Goal: Check status: Check status

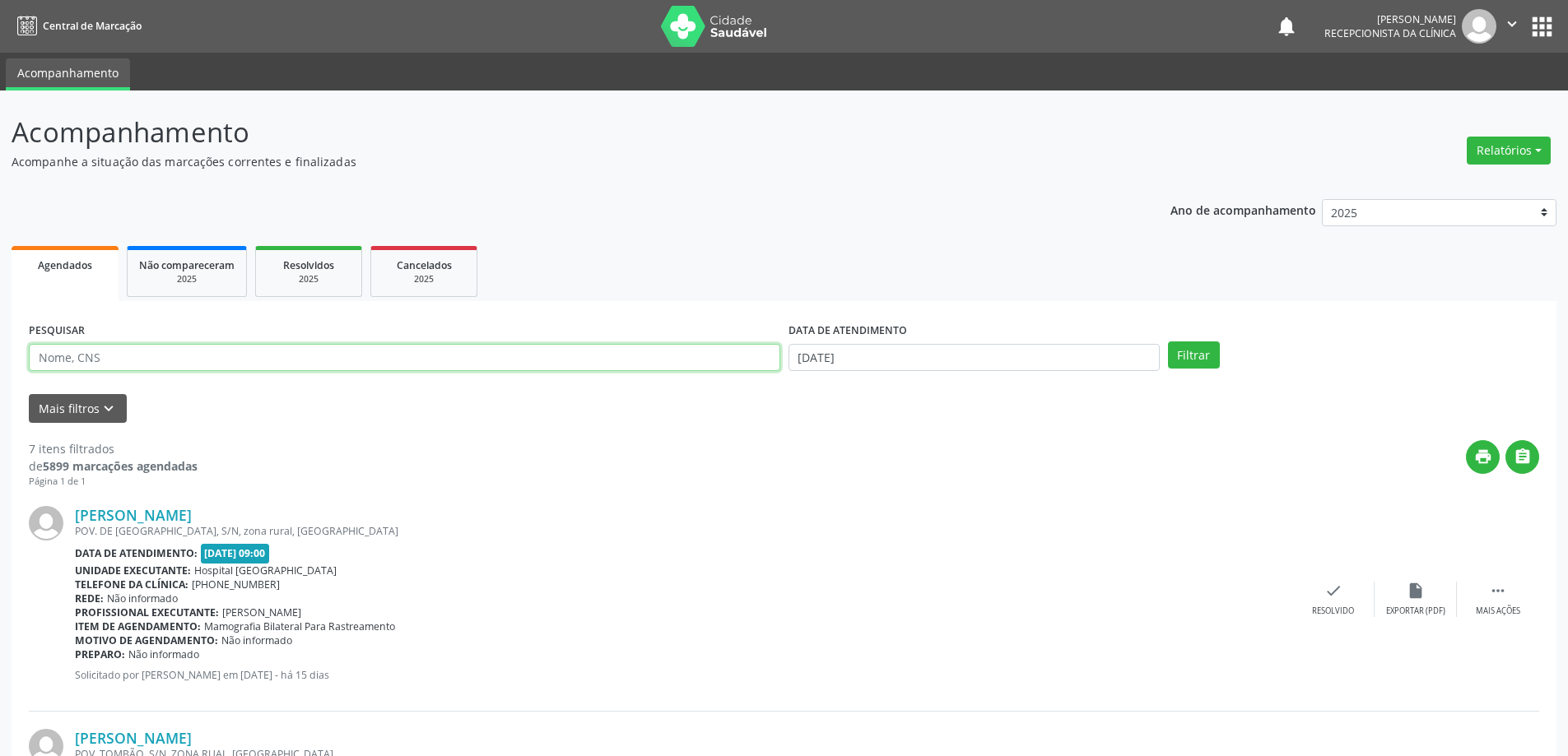
click at [244, 364] on input "text" at bounding box center [405, 357] width 752 height 28
click at [1169, 341] on button "Filtrar" at bounding box center [1194, 355] width 52 height 28
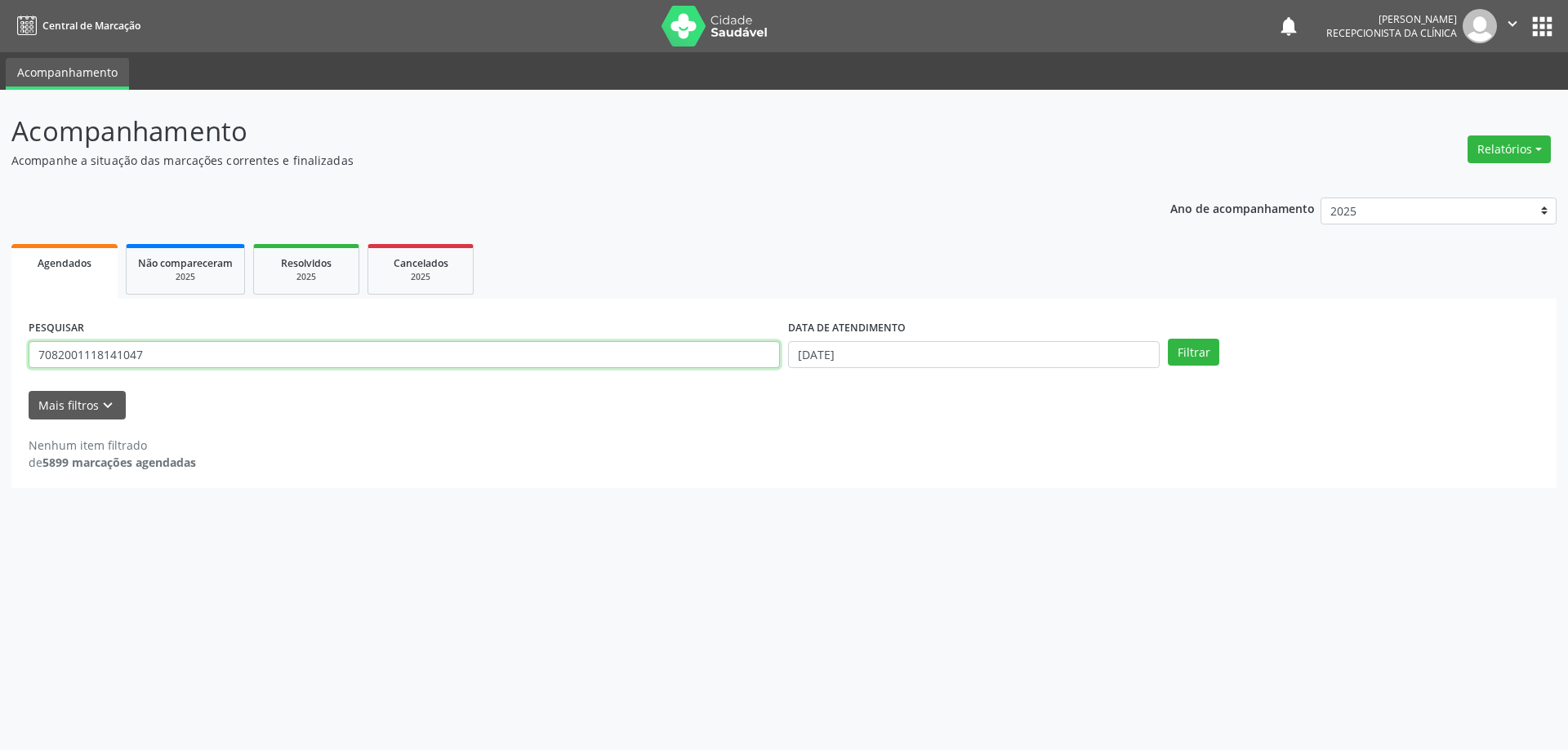
click at [191, 362] on input "7082001118141047" at bounding box center [404, 355] width 751 height 28
click at [123, 358] on input "7082001118141047" at bounding box center [404, 355] width 751 height 28
type input "708200111814047"
click at [1168, 339] on button "Filtrar" at bounding box center [1193, 352] width 52 height 28
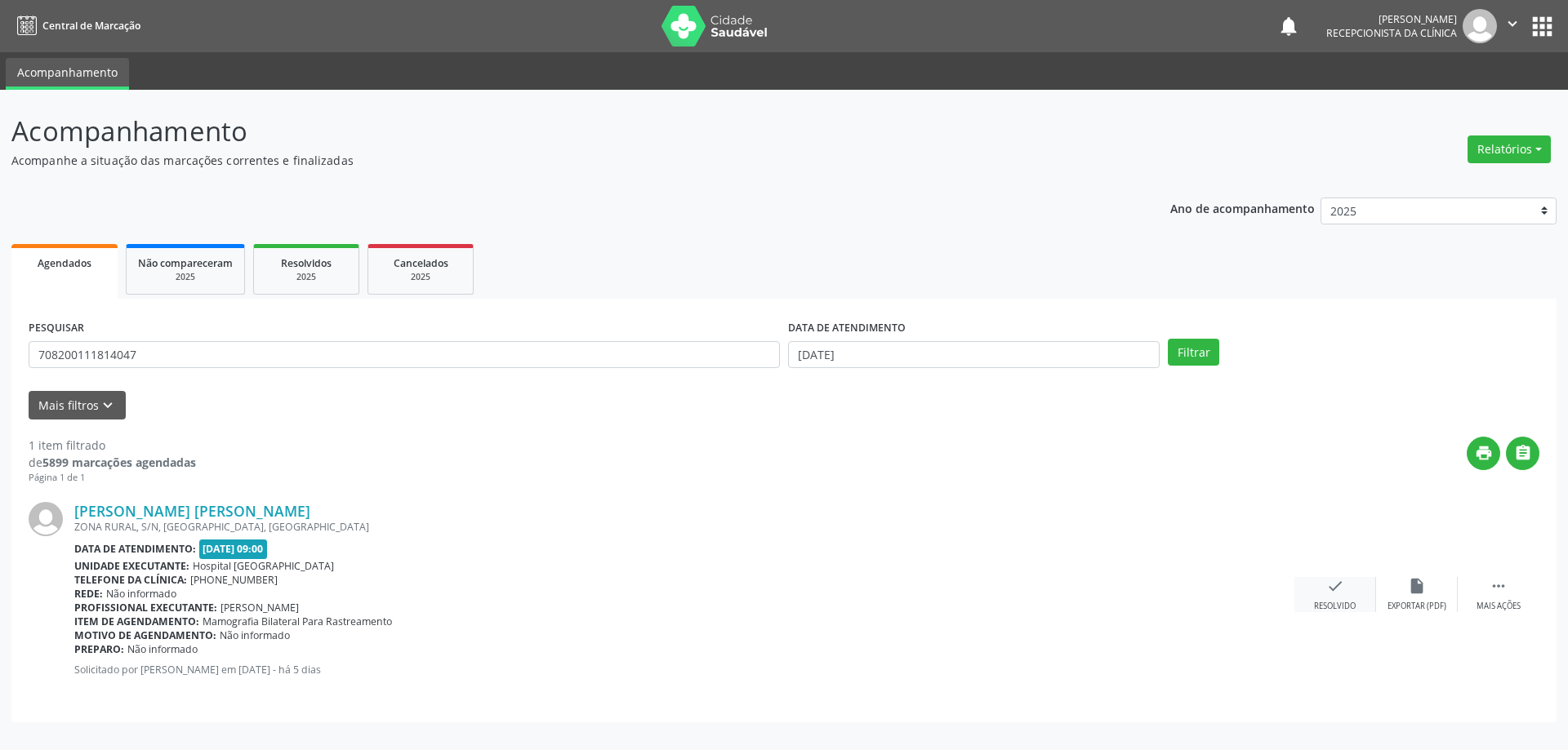
drag, startPoint x: 297, startPoint y: 84, endPoint x: 1327, endPoint y: 594, distance: 1149.3
click at [1327, 594] on icon "check" at bounding box center [1335, 585] width 18 height 18
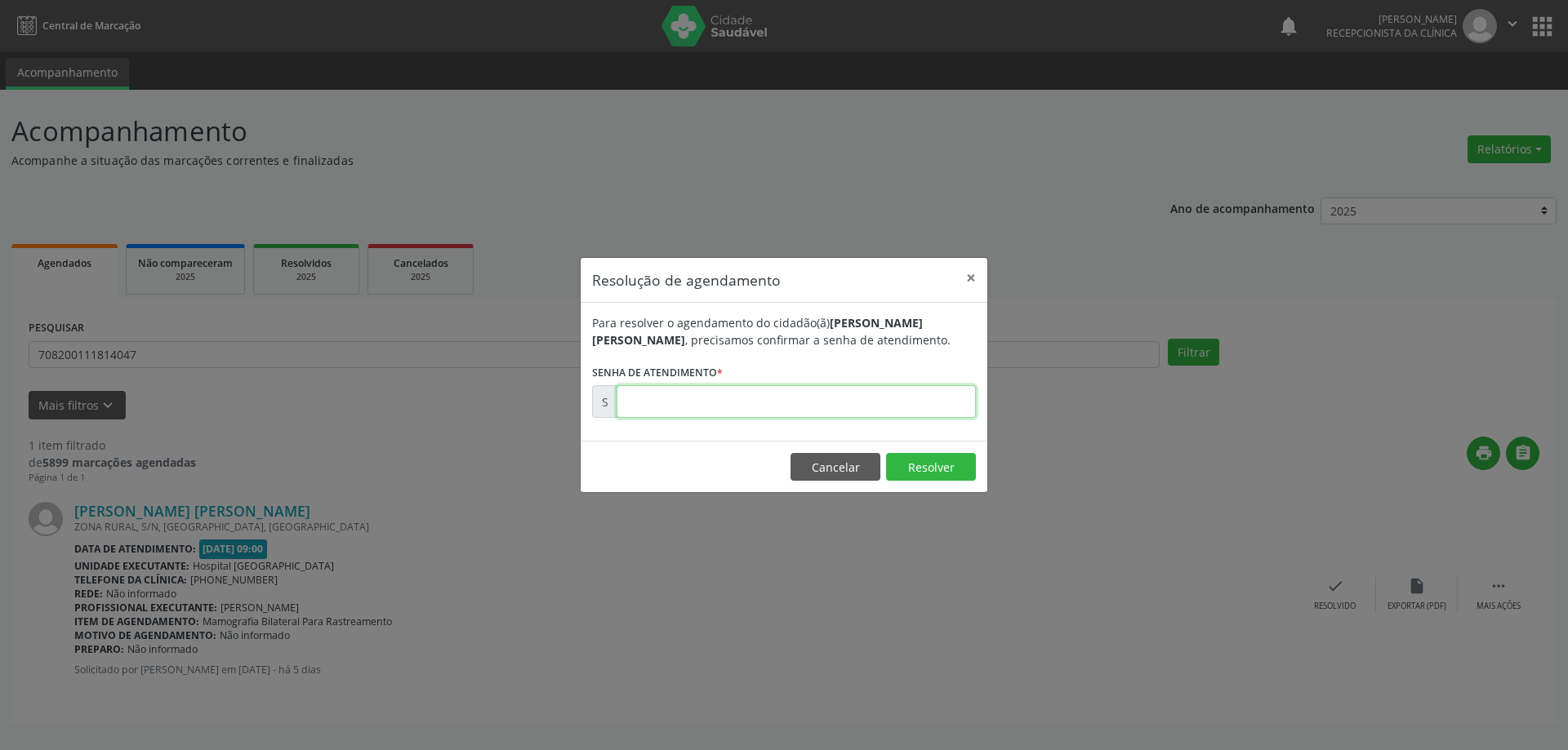
click at [670, 402] on input "text" at bounding box center [796, 401] width 359 height 32
type input "0"
type input "00172316"
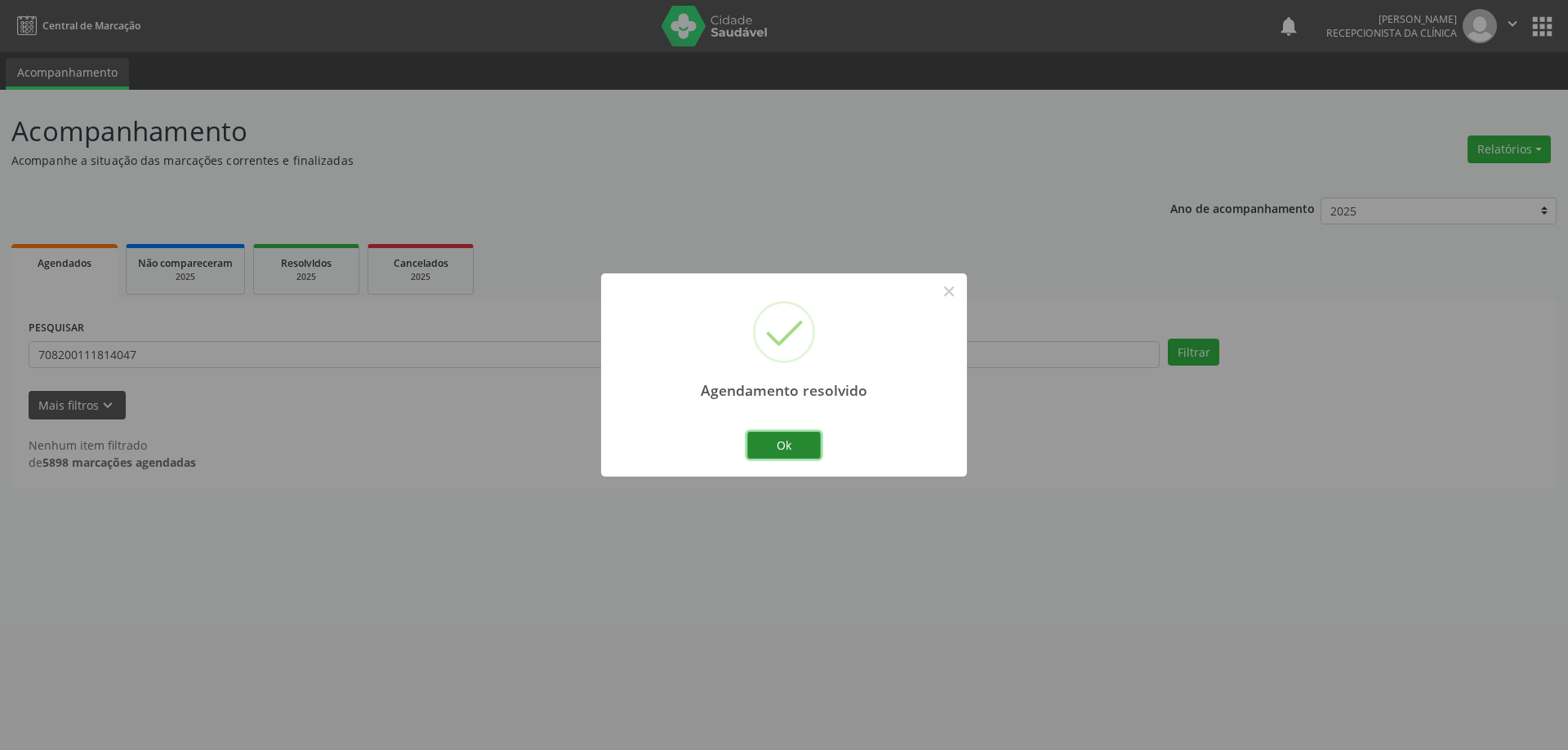
click at [798, 442] on button "Ok" at bounding box center [784, 445] width 74 height 28
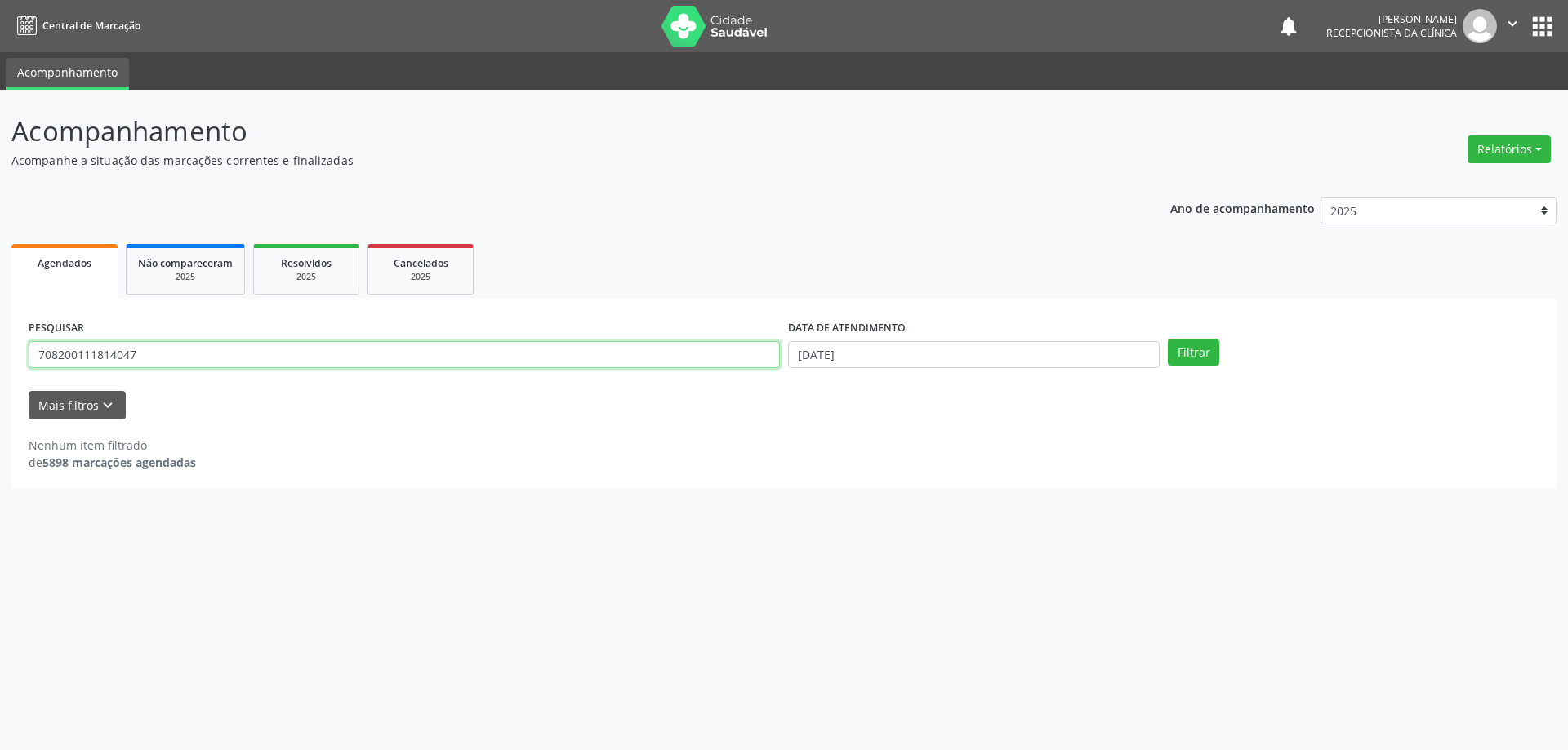
drag, startPoint x: 183, startPoint y: 358, endPoint x: 0, endPoint y: 378, distance: 184.1
click at [0, 378] on div "Acompanhamento Acompanhe a situação das marcações correntes e finalizadas Relat…" at bounding box center [784, 420] width 1568 height 661
type input "70600583893947"
click at [1168, 339] on button "Filtrar" at bounding box center [1193, 352] width 52 height 28
drag, startPoint x: 152, startPoint y: 355, endPoint x: 15, endPoint y: 394, distance: 142.4
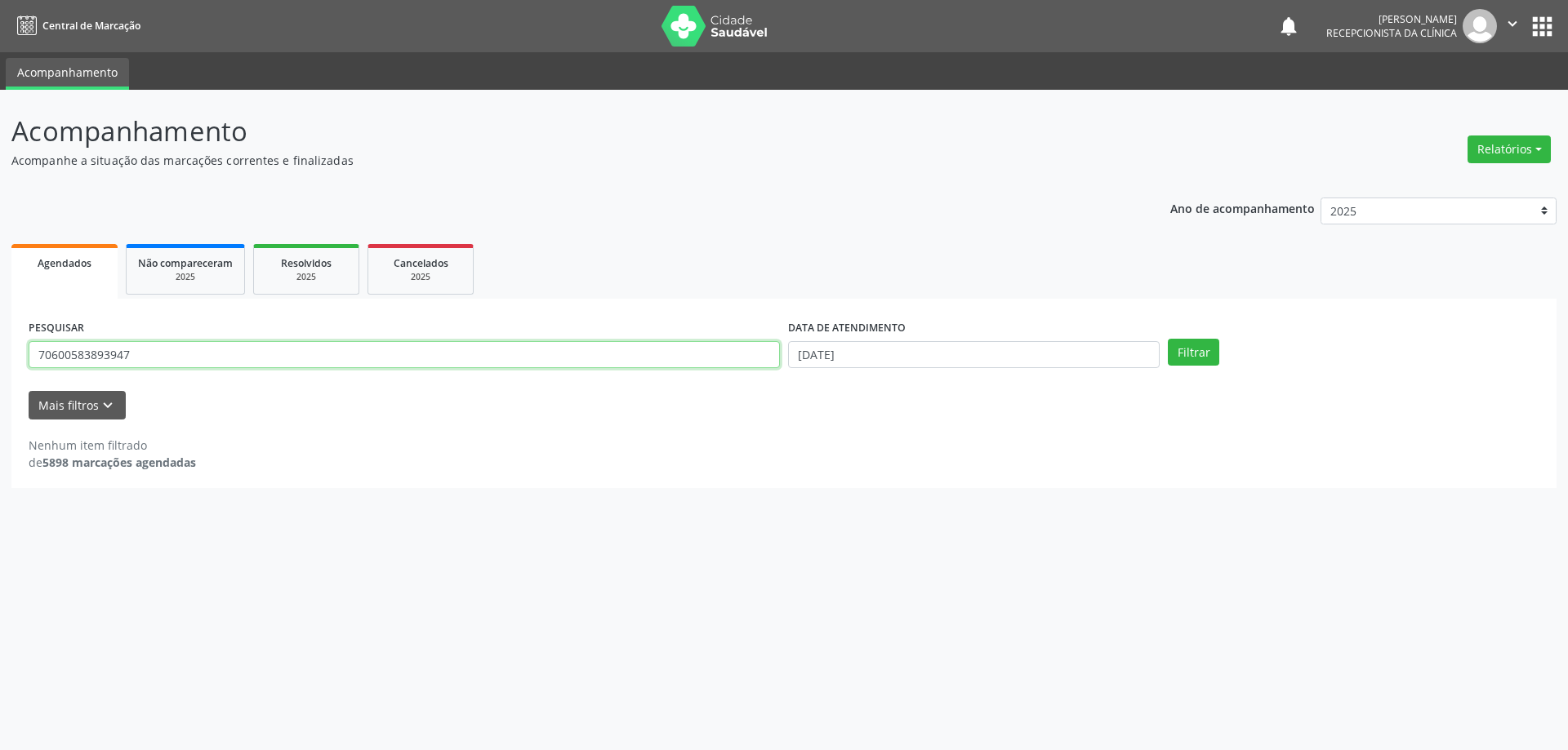
click at [0, 396] on div "Acompanhamento Acompanhe a situação das marcações correntes e finalizadas Relat…" at bounding box center [784, 420] width 1568 height 661
type input "706005838939447"
click at [1168, 339] on button "Filtrar" at bounding box center [1193, 352] width 52 height 28
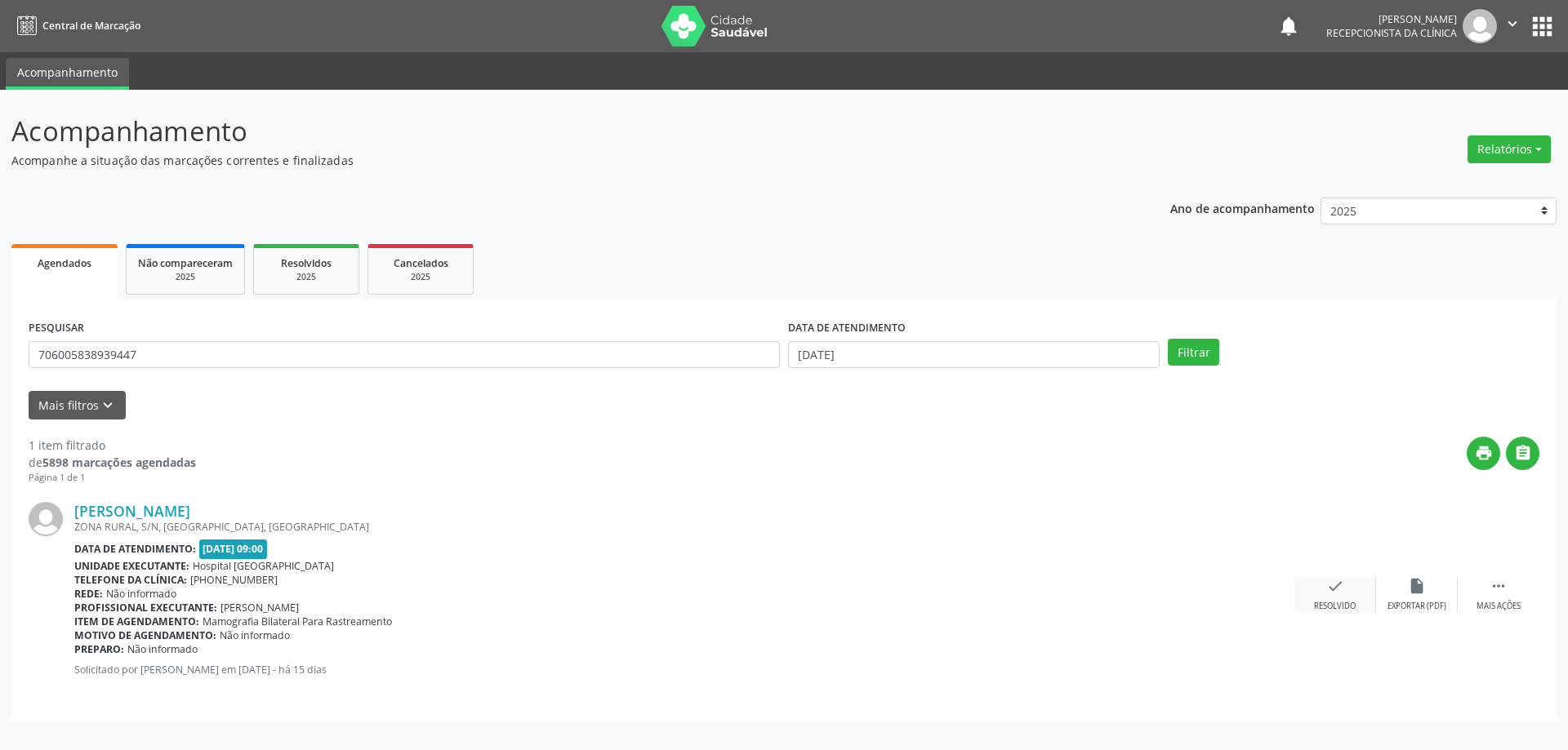
click at [1346, 605] on div "Resolvido" at bounding box center [1334, 606] width 42 height 11
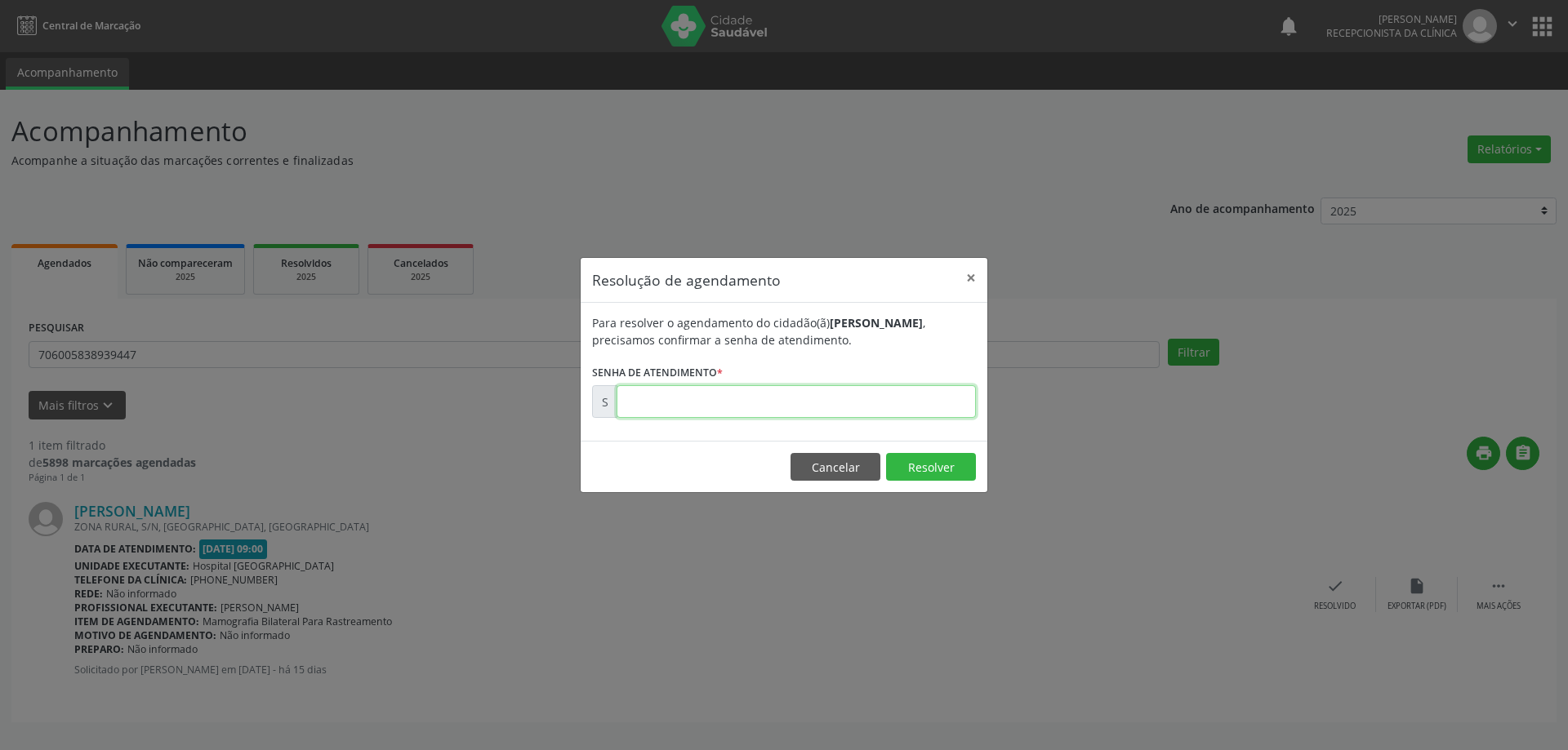
click at [736, 401] on input "text" at bounding box center [796, 401] width 359 height 32
type input "00170878"
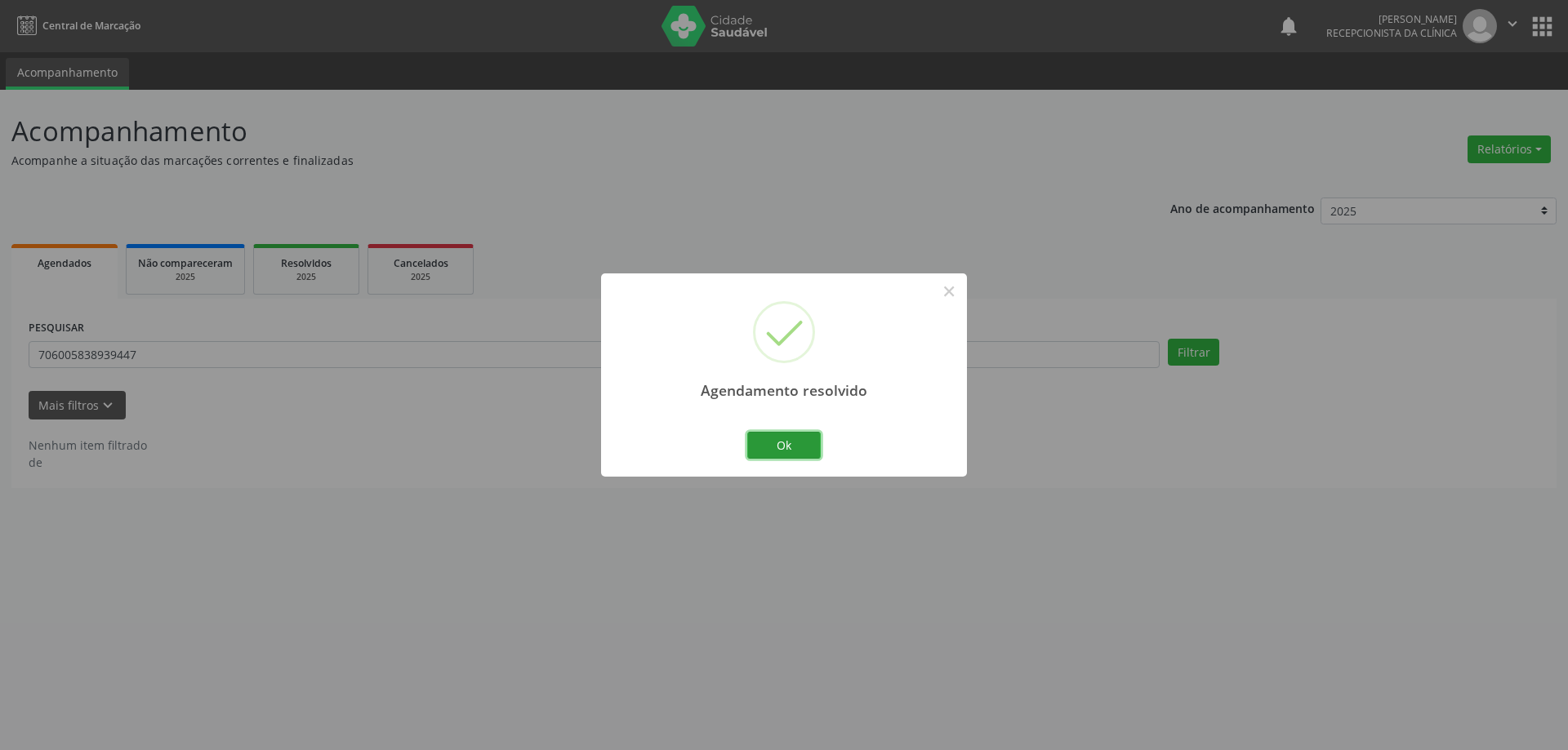
drag, startPoint x: 769, startPoint y: 449, endPoint x: 758, endPoint y: 445, distance: 11.7
click at [769, 448] on button "Ok" at bounding box center [784, 445] width 74 height 28
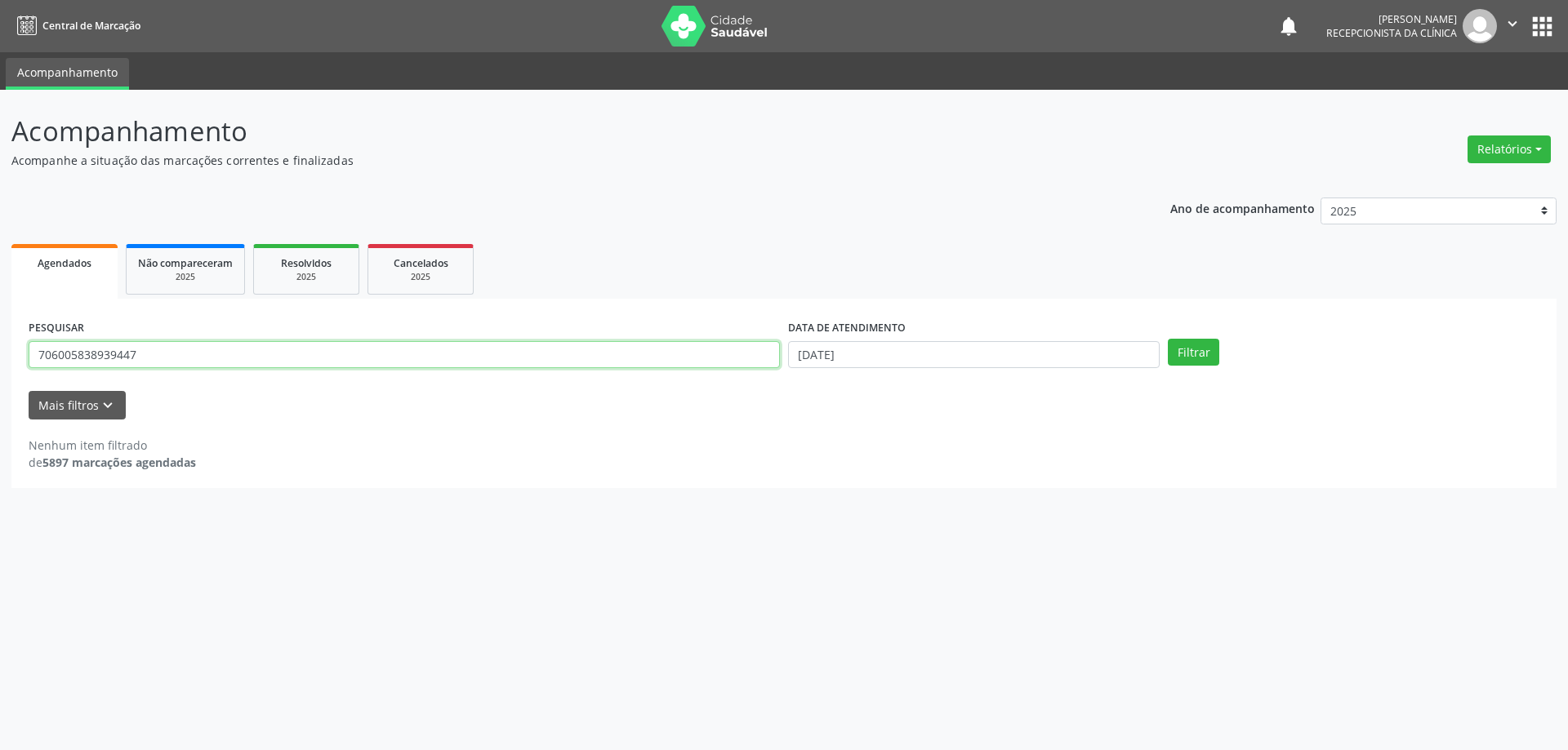
drag, startPoint x: 163, startPoint y: 365, endPoint x: 2, endPoint y: 443, distance: 178.9
click at [0, 441] on div "Acompanhamento Acompanhe a situação das marcações correntes e finalizadas Relat…" at bounding box center [784, 420] width 1568 height 661
type input "704505369653219"
click at [1168, 339] on button "Filtrar" at bounding box center [1193, 352] width 52 height 28
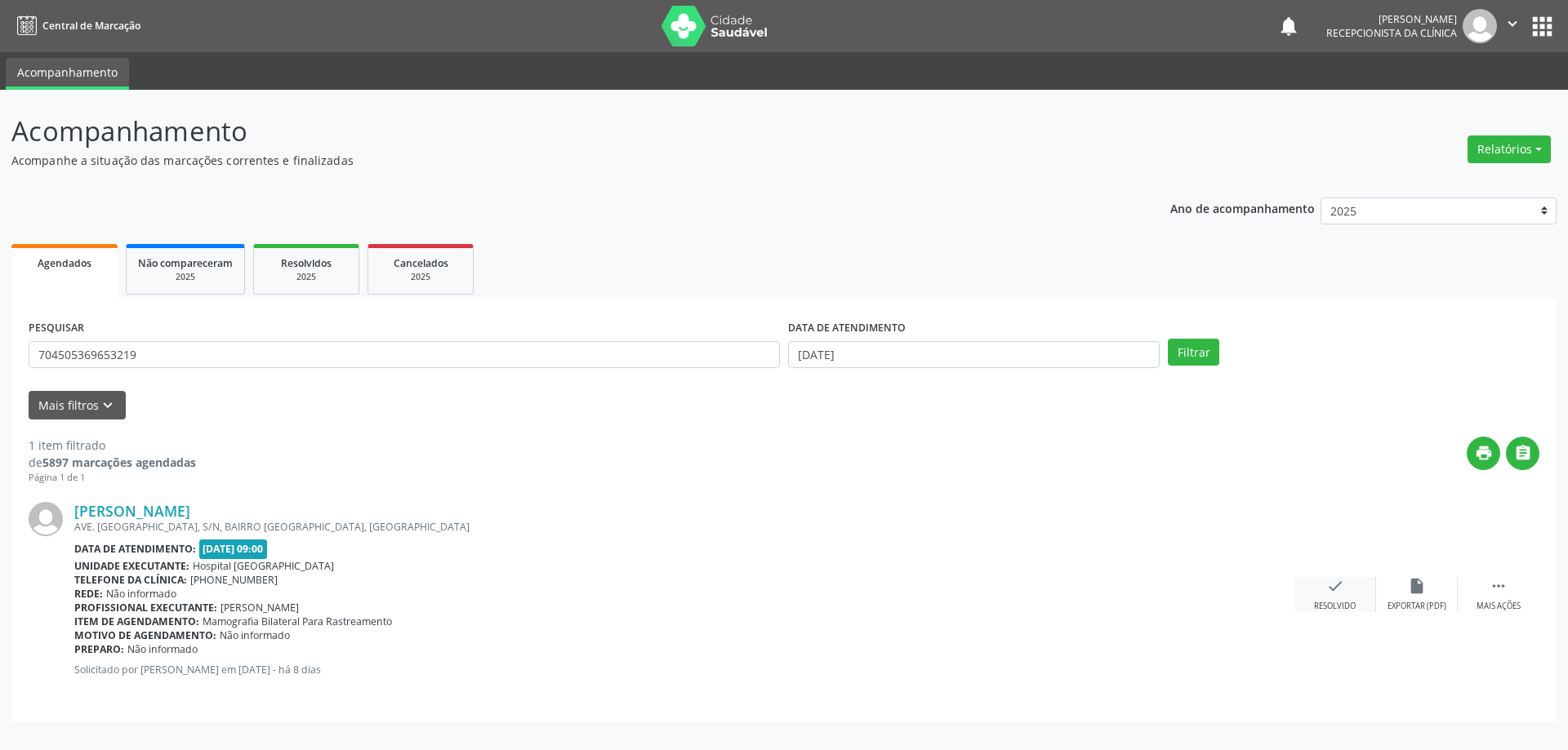
click at [1355, 601] on div "check Resolvido" at bounding box center [1335, 594] width 81 height 35
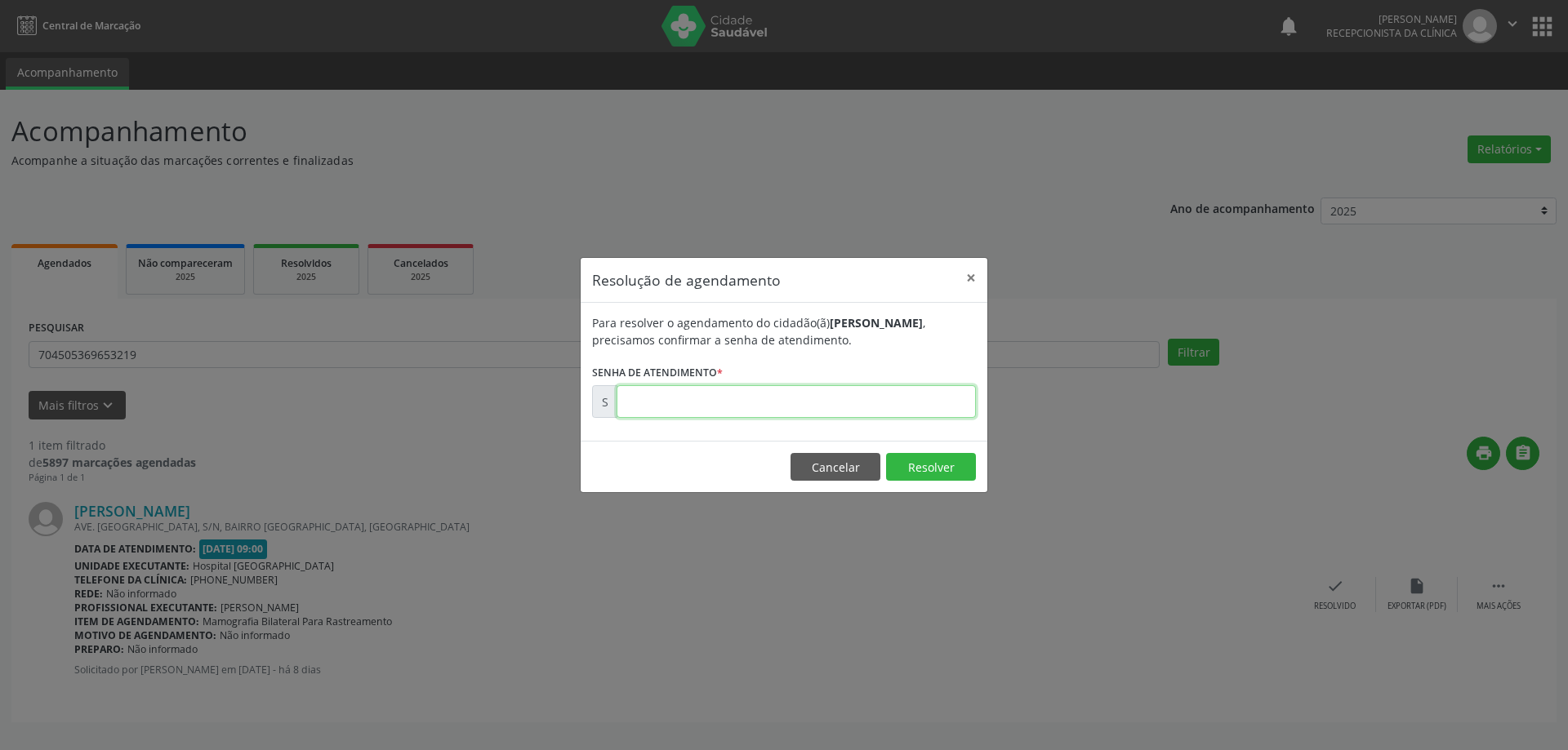
click at [676, 403] on input "text" at bounding box center [796, 401] width 359 height 32
type input "00172132"
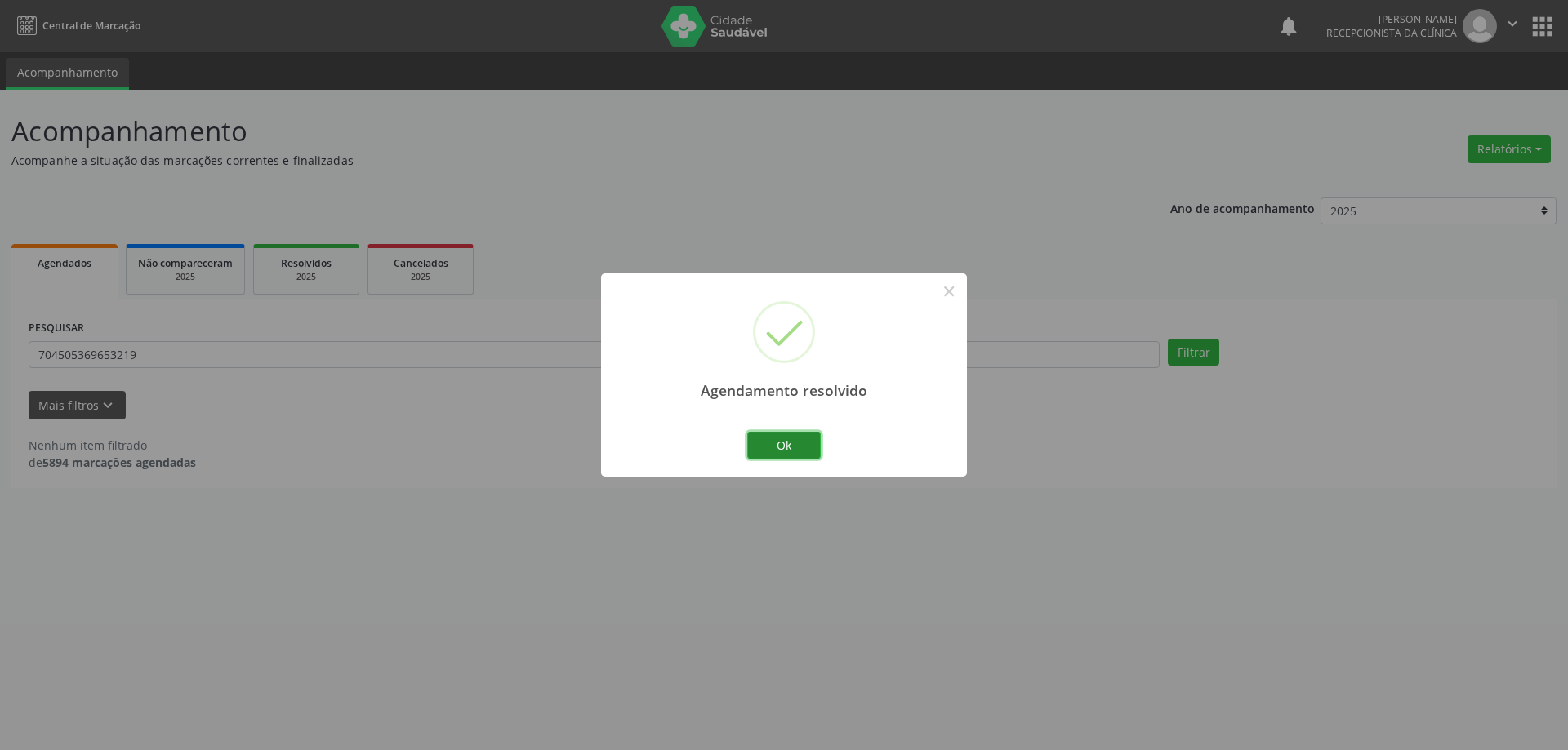
click at [798, 455] on button "Ok" at bounding box center [784, 445] width 74 height 28
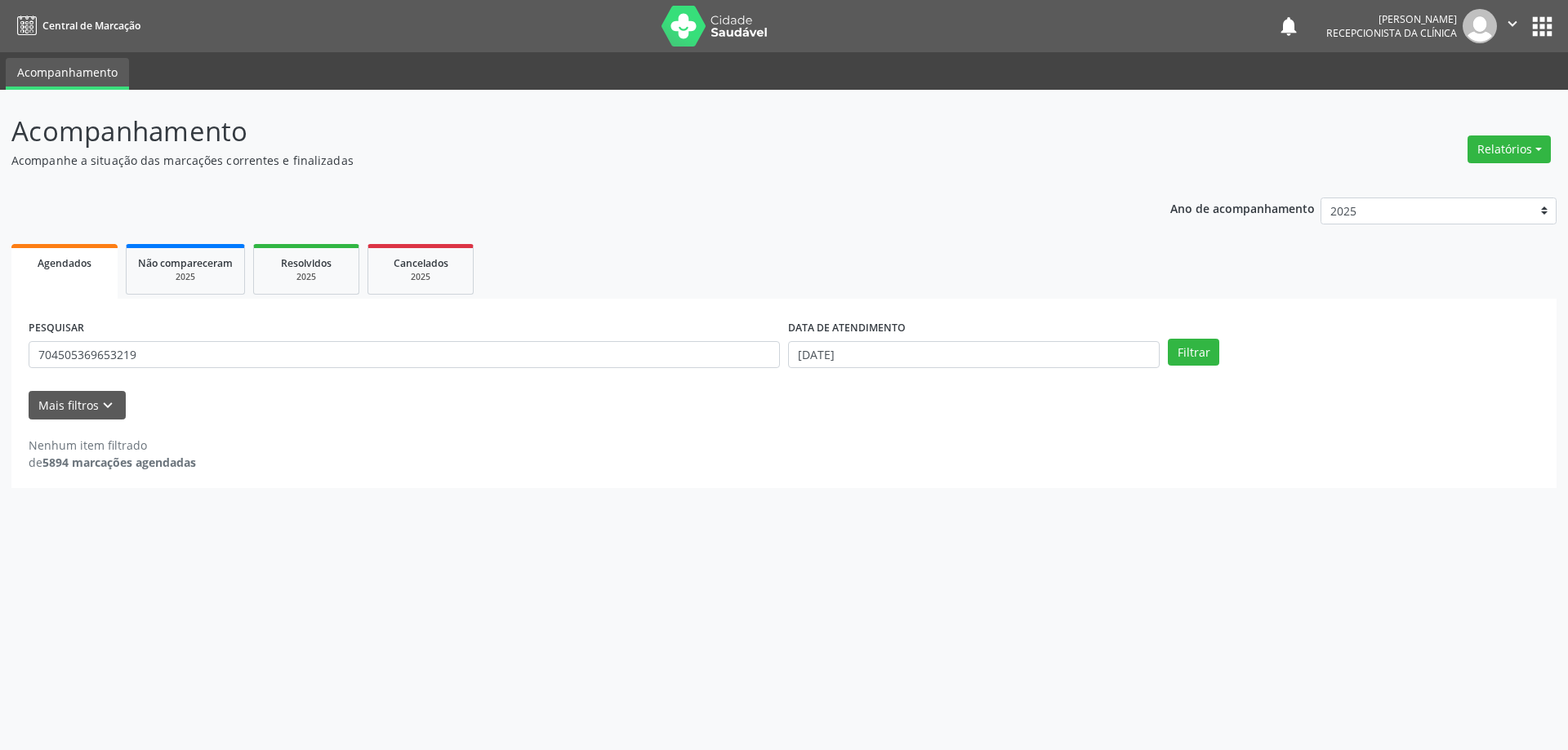
click at [402, 523] on div "Acompanhamento Acompanhe a situação das marcações correntes e finalizadas Relat…" at bounding box center [784, 420] width 1568 height 661
drag, startPoint x: 154, startPoint y: 355, endPoint x: 5, endPoint y: 350, distance: 149.1
click at [5, 350] on div "Acompanhamento Acompanhe a situação das marcações correntes e finalizadas Relat…" at bounding box center [784, 420] width 1568 height 661
type input "702400056020128"
click at [1168, 339] on button "Filtrar" at bounding box center [1193, 352] width 52 height 28
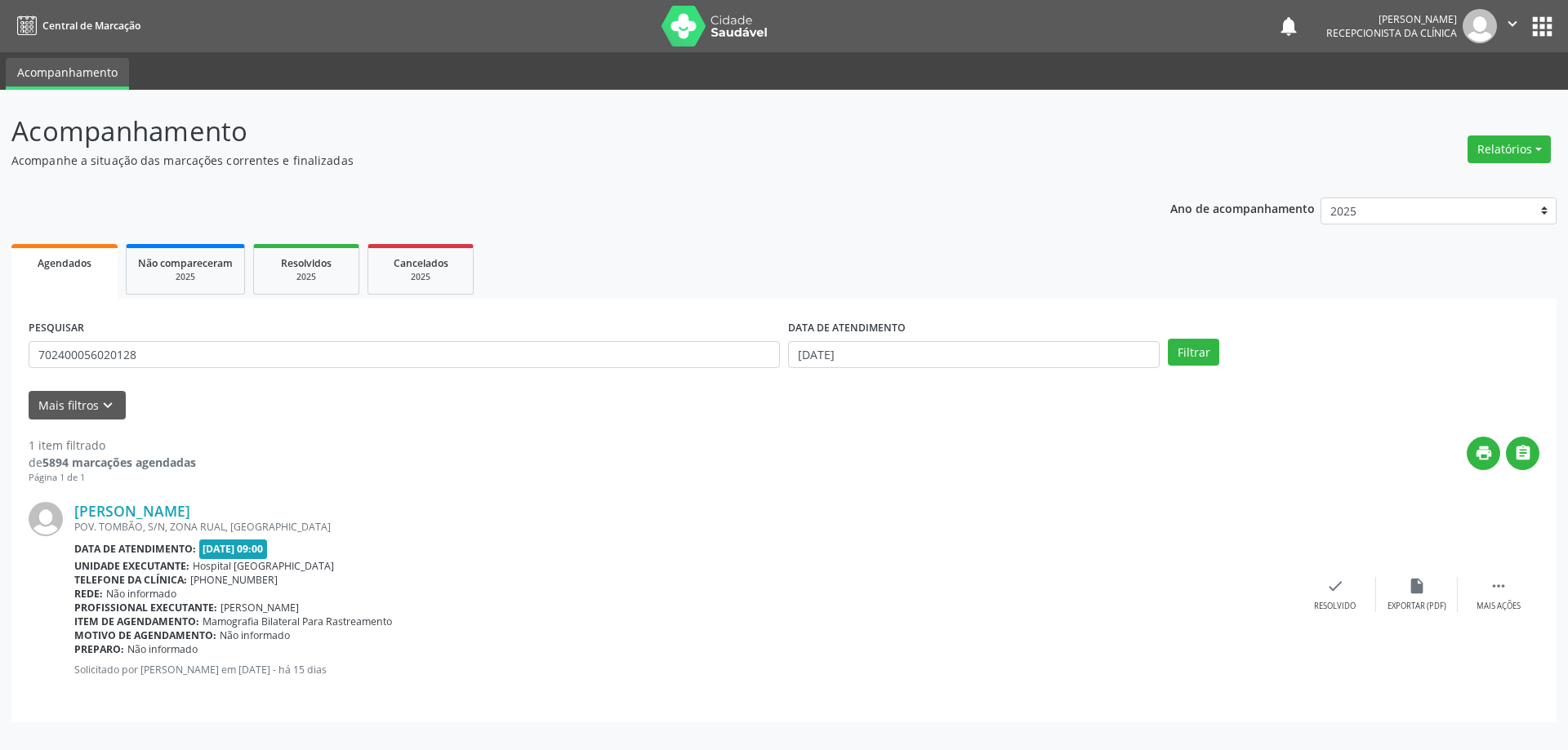
drag, startPoint x: 612, startPoint y: 502, endPoint x: 658, endPoint y: 518, distance: 48.7
click at [658, 518] on div "[PERSON_NAME] POV. TOMBÃO, S/N, ZONA RUAL, [GEOGRAPHIC_DATA] Data de atendiment…" at bounding box center [784, 596] width 1510 height 221
click at [1332, 577] on div "[PERSON_NAME] POV. TOMBÃO, S/N, ZONA RUAL, [GEOGRAPHIC_DATA] Data de atendiment…" at bounding box center [784, 596] width 1510 height 221
click at [1326, 589] on icon "check" at bounding box center [1335, 585] width 18 height 18
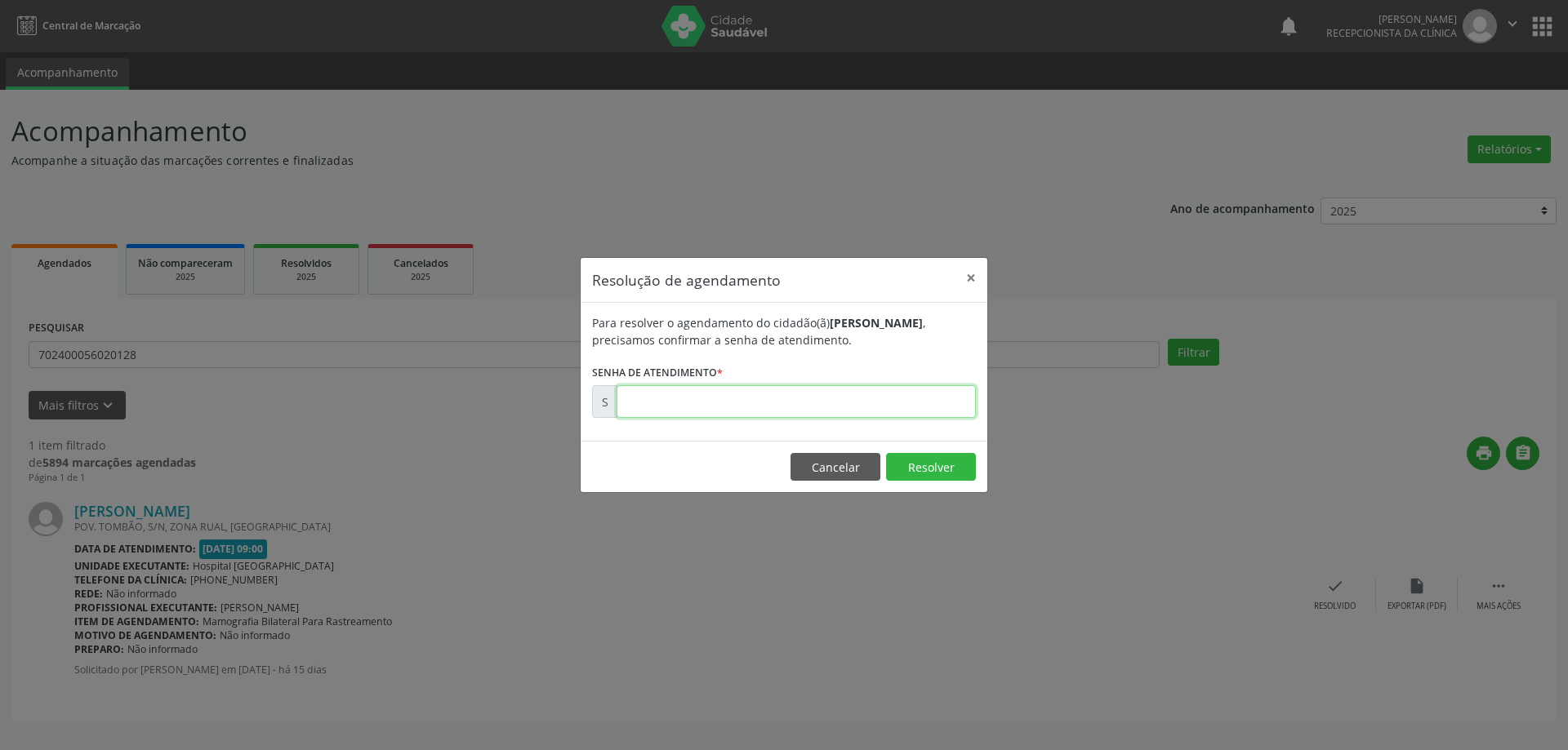
drag, startPoint x: 877, startPoint y: 411, endPoint x: 882, endPoint y: 401, distance: 11.2
click at [879, 403] on input "text" at bounding box center [796, 401] width 359 height 32
type input "0000"
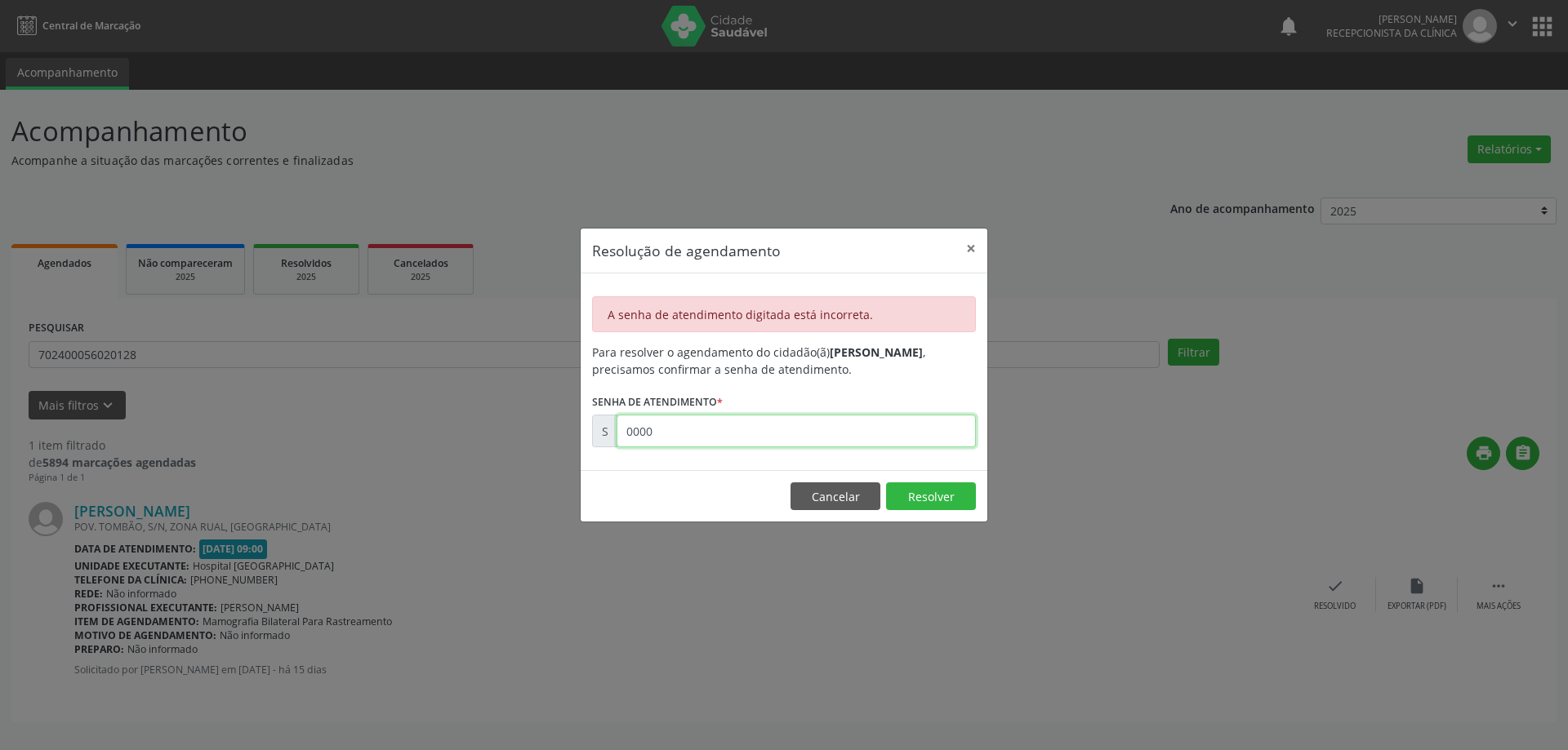
drag, startPoint x: 727, startPoint y: 430, endPoint x: 451, endPoint y: 428, distance: 276.0
click at [424, 426] on div "Resolução de agendamento × A senha de atendimento digitada está incorreta. Para…" at bounding box center [784, 375] width 1568 height 750
type input "00170799"
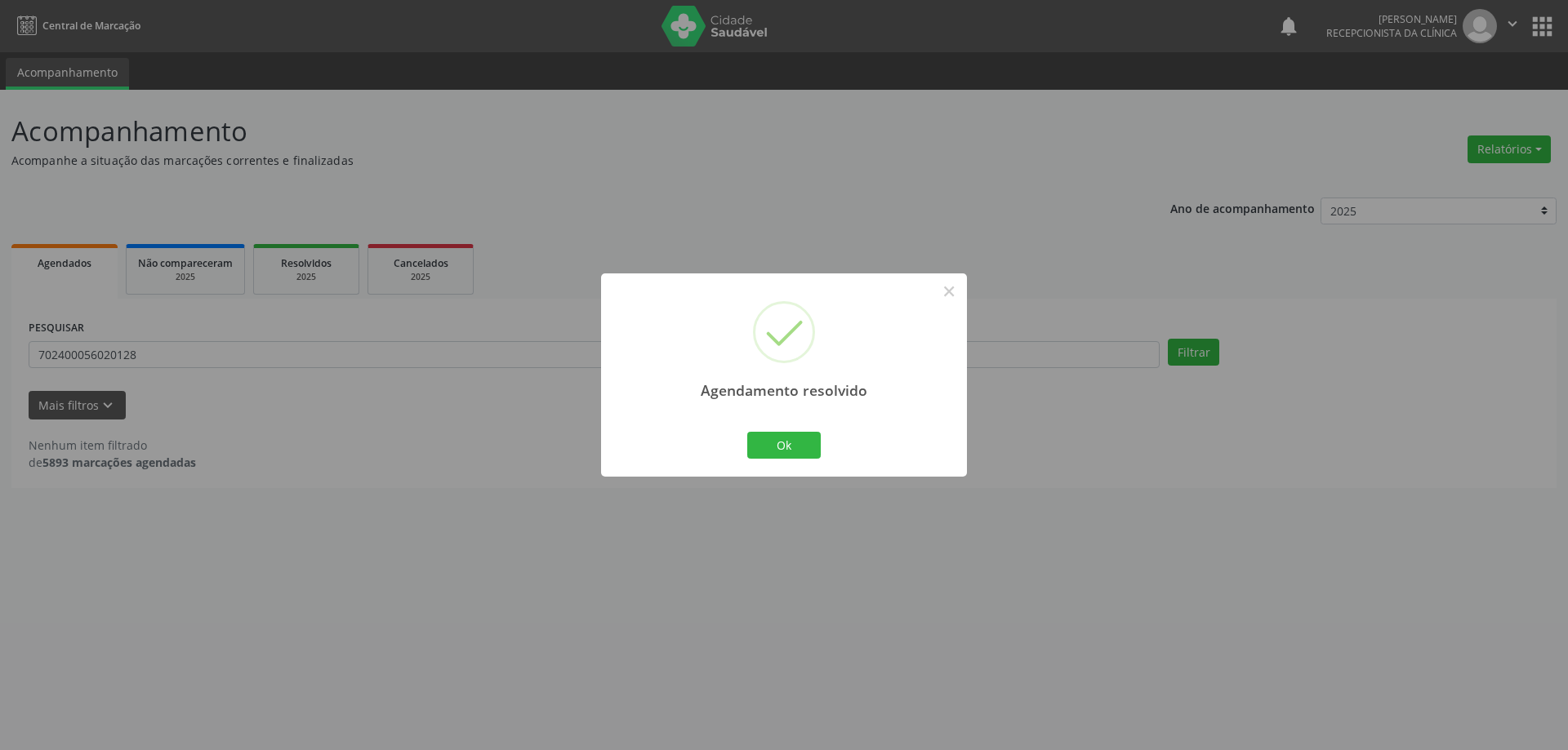
drag, startPoint x: 459, startPoint y: 439, endPoint x: 470, endPoint y: 761, distance: 322.2
click at [470, 749] on html "Central de Marcação notifications [PERSON_NAME] Recepcionista da clínica  Conf…" at bounding box center [784, 375] width 1568 height 750
click at [781, 456] on button "Ok" at bounding box center [784, 445] width 74 height 28
